Goal: Transaction & Acquisition: Book appointment/travel/reservation

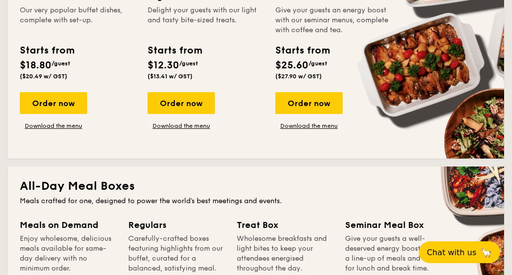
scroll to position [491, 0]
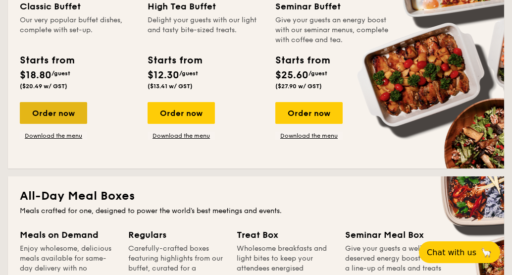
click at [80, 115] on div "Order now" at bounding box center [53, 113] width 67 height 22
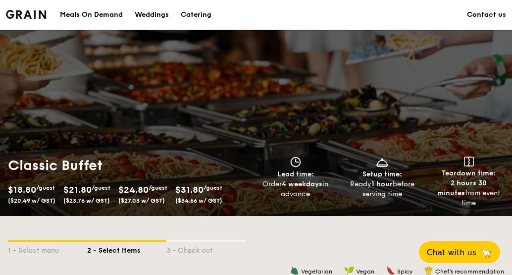
click at [451, 93] on div "Classic Buffet $18.80 /guest ($20.49 w/ GST) $21.80 /guest ($23.76 w/ GST) $24.…" at bounding box center [256, 123] width 512 height 186
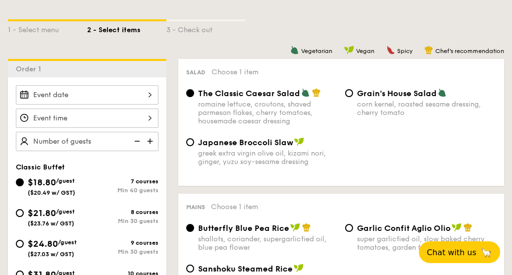
scroll to position [230, 0]
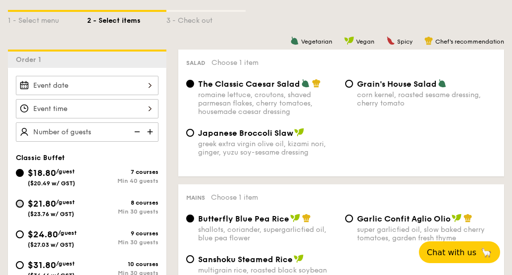
click at [22, 203] on input "$21.80 /guest ($23.76 w/ GST) 8 courses Min 30 guests" at bounding box center [20, 203] width 8 height 8
radio input "true"
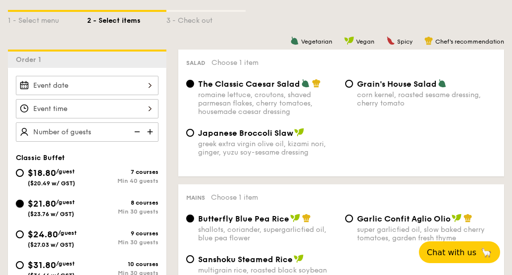
radio input "true"
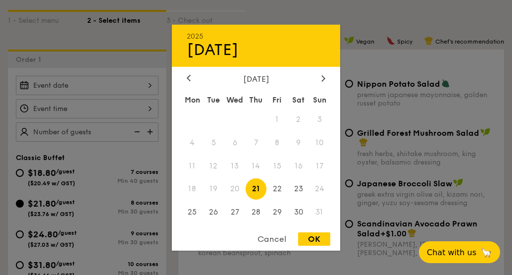
click at [131, 81] on div "2025 Aug [DATE] Tue Wed Thu Fri Sat Sun 1 2 3 4 5 6 7 8 9 10 11 12 13 14 15 16 …" at bounding box center [87, 85] width 142 height 19
click at [320, 79] on div at bounding box center [323, 78] width 9 height 9
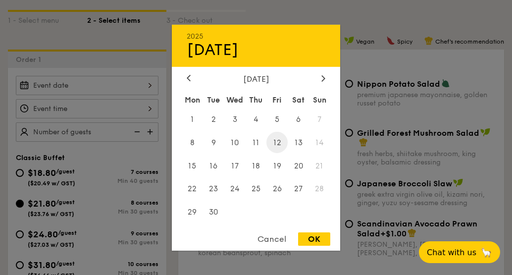
click at [279, 140] on span "12" at bounding box center [276, 142] width 21 height 21
click at [314, 236] on div "OK" at bounding box center [314, 238] width 32 height 13
type input "[DATE]"
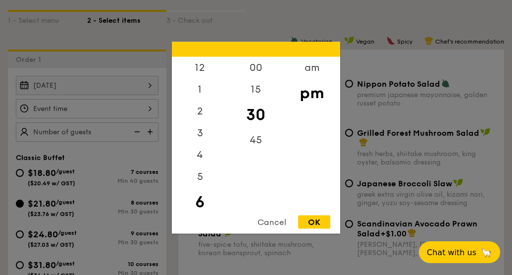
click at [130, 99] on div "12 1 2 3 4 5 6 7 8 9 10 11 00 15 30 45 am pm Cancel OK" at bounding box center [87, 108] width 142 height 19
click at [199, 67] on div "1" at bounding box center [200, 70] width 56 height 29
click at [200, 196] on div "7" at bounding box center [200, 208] width 56 height 29
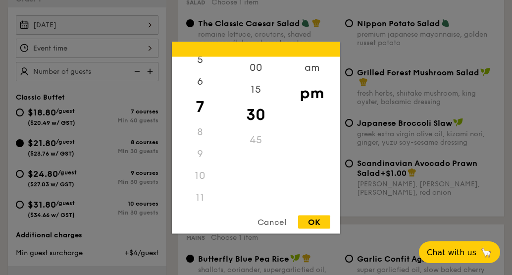
scroll to position [309, 0]
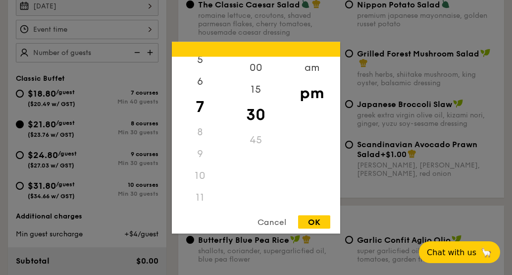
click at [207, 195] on div "11" at bounding box center [200, 197] width 56 height 22
click at [199, 198] on div "11" at bounding box center [200, 197] width 56 height 22
click at [316, 66] on div "am" at bounding box center [311, 70] width 56 height 29
click at [306, 97] on div "pm" at bounding box center [311, 99] width 56 height 29
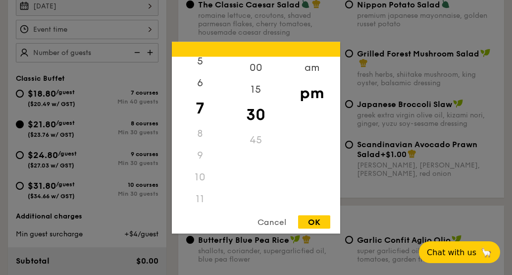
scroll to position [117, 0]
drag, startPoint x: 205, startPoint y: 152, endPoint x: 207, endPoint y: 140, distance: 12.1
click at [209, 125] on div "12 1 2 3 4 5 6 7 8 9 10 11" at bounding box center [200, 131] width 56 height 151
click at [205, 193] on div "11" at bounding box center [200, 197] width 56 height 22
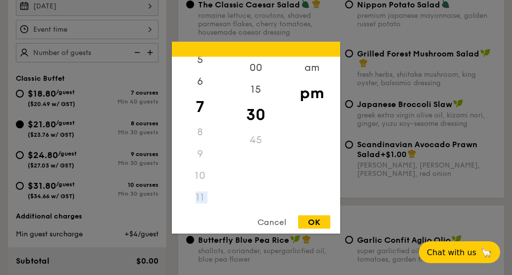
click at [205, 193] on div "11" at bounding box center [200, 197] width 56 height 22
click at [260, 118] on div "30" at bounding box center [256, 114] width 56 height 29
drag, startPoint x: 200, startPoint y: 197, endPoint x: 213, endPoint y: 107, distance: 91.5
click at [213, 107] on div "12 1 2 3 4 5 6 7 8 9 10 11" at bounding box center [200, 131] width 56 height 151
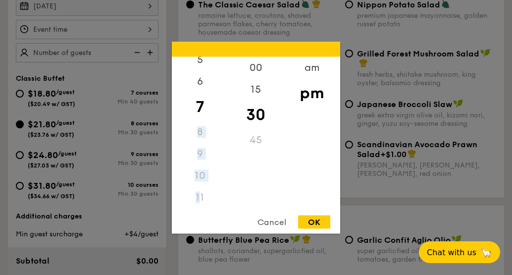
click at [213, 107] on div "7" at bounding box center [200, 106] width 56 height 29
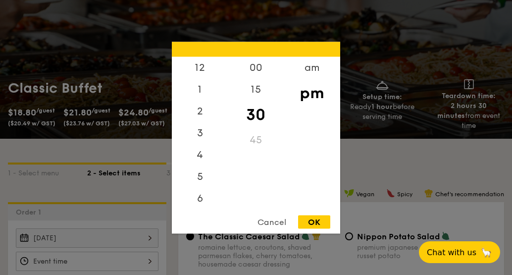
scroll to position [71, 0]
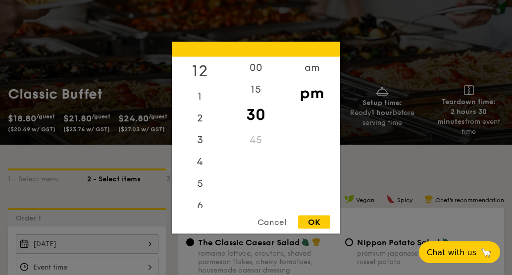
click at [206, 64] on div "12" at bounding box center [200, 70] width 56 height 29
click at [259, 71] on div "00" at bounding box center [256, 70] width 56 height 29
click at [321, 228] on div "Cancel OK" at bounding box center [256, 224] width 168 height 18
click at [322, 218] on div "OK" at bounding box center [314, 221] width 32 height 13
type input "12:00PM"
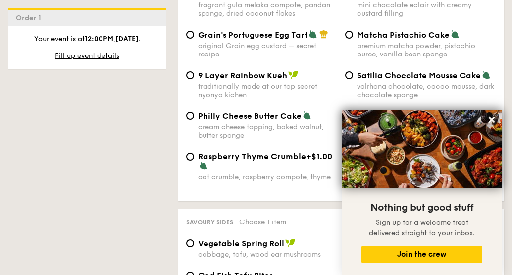
scroll to position [1632, 0]
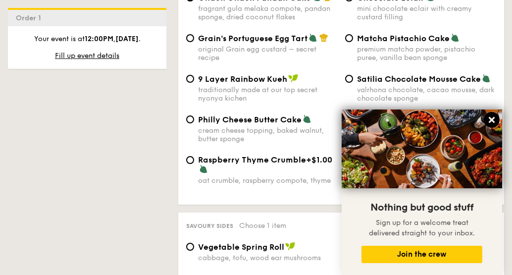
click at [493, 122] on icon at bounding box center [491, 120] width 6 height 6
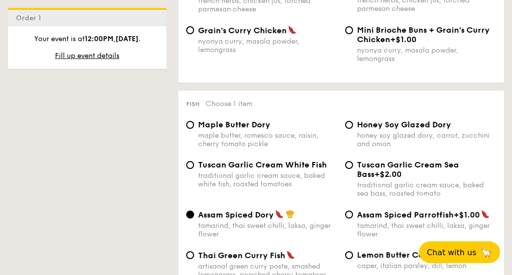
scroll to position [959, 0]
